Goal: Find specific page/section: Find specific page/section

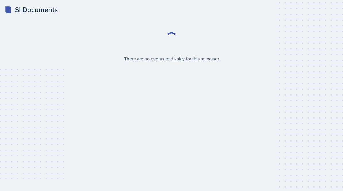
select select "986fdc3e-2246-4ffd-9cb8-78666de4ebed"
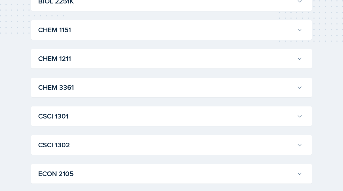
scroll to position [115, 0]
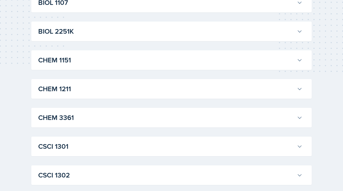
click at [209, 120] on h3 "CHEM 3361" at bounding box center [166, 117] width 256 height 10
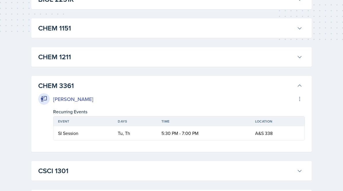
scroll to position [189, 0]
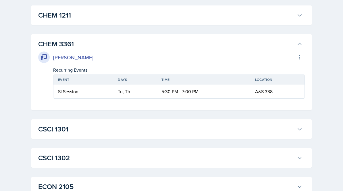
click at [180, 46] on h3 "CHEM 3361" at bounding box center [166, 44] width 256 height 10
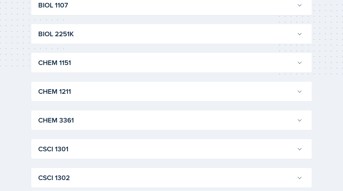
scroll to position [113, 0]
click at [114, 115] on h3 "CHEM 3361" at bounding box center [166, 120] width 256 height 10
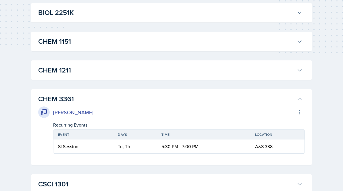
scroll to position [135, 0]
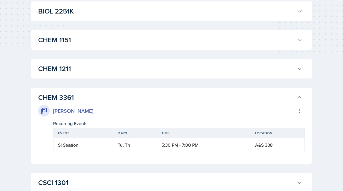
click at [100, 64] on h3 "CHEM 1211" at bounding box center [166, 68] width 256 height 10
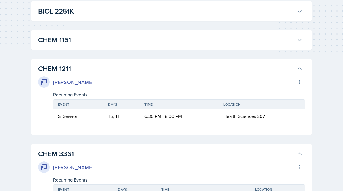
click at [91, 36] on h3 "CHEM 1151" at bounding box center [166, 40] width 256 height 10
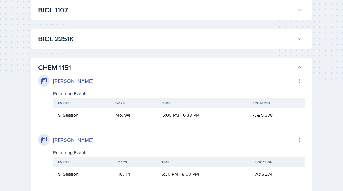
scroll to position [0, 0]
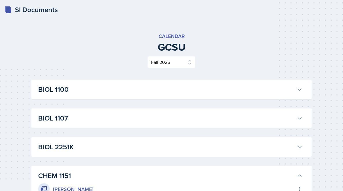
click at [133, 119] on h3 "BIOL 1107" at bounding box center [166, 118] width 256 height 10
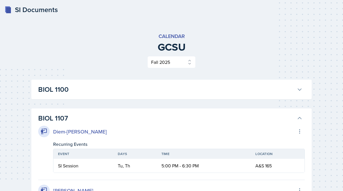
click at [133, 119] on h3 "BIOL 1107" at bounding box center [166, 118] width 256 height 10
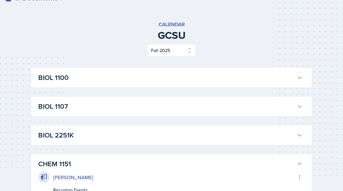
scroll to position [12, 0]
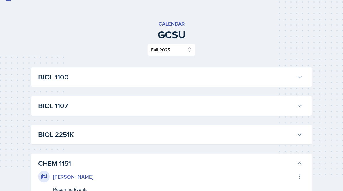
click at [132, 106] on h3 "BIOL 1107" at bounding box center [166, 105] width 256 height 10
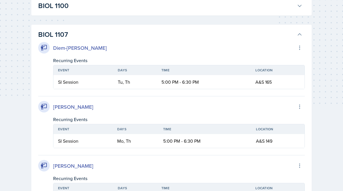
scroll to position [0, 0]
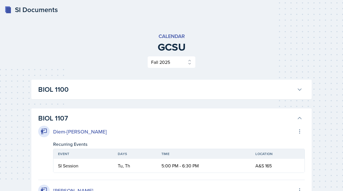
click at [144, 91] on h3 "BIOL 1100" at bounding box center [166, 89] width 256 height 10
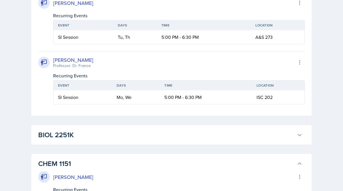
scroll to position [484, 0]
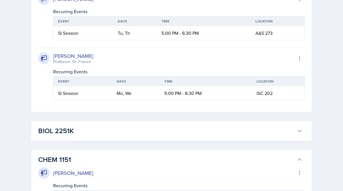
click at [153, 132] on h3 "BIOL 2251K" at bounding box center [166, 130] width 256 height 10
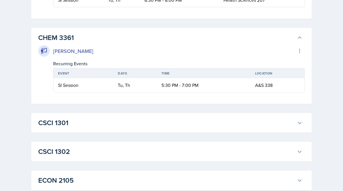
scroll to position [958, 0]
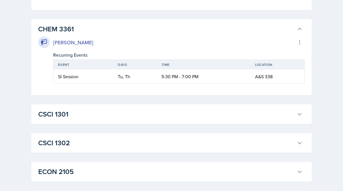
click at [161, 115] on h3 "CSCI 1301" at bounding box center [166, 114] width 256 height 10
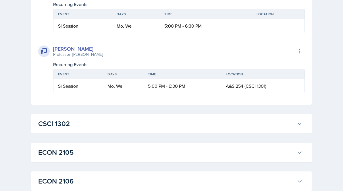
scroll to position [1093, 0]
click at [160, 124] on h3 "CSCI 1302" at bounding box center [166, 124] width 256 height 10
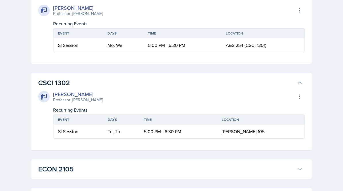
scroll to position [1134, 0]
